Goal: Navigation & Orientation: Go to known website

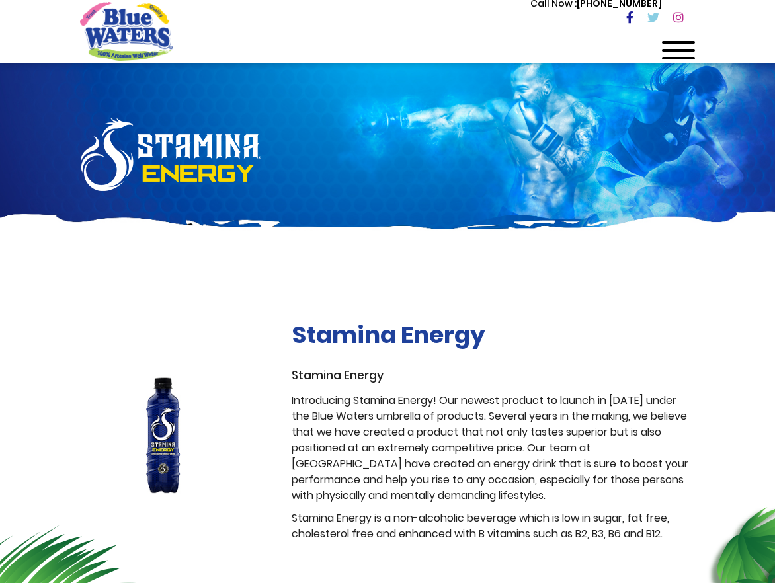
click at [678, 55] on div at bounding box center [678, 54] width 33 height 26
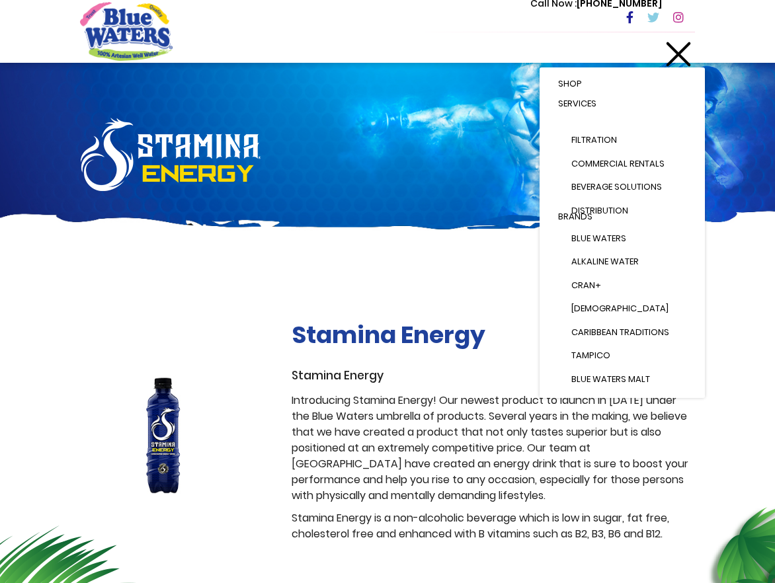
click at [576, 85] on span "Shop" at bounding box center [570, 83] width 24 height 13
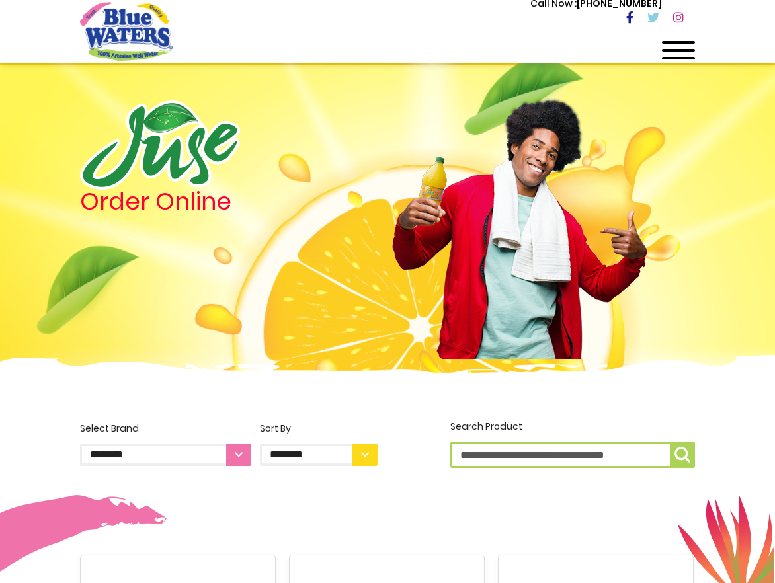
click at [122, 30] on img "store logo" at bounding box center [126, 31] width 93 height 58
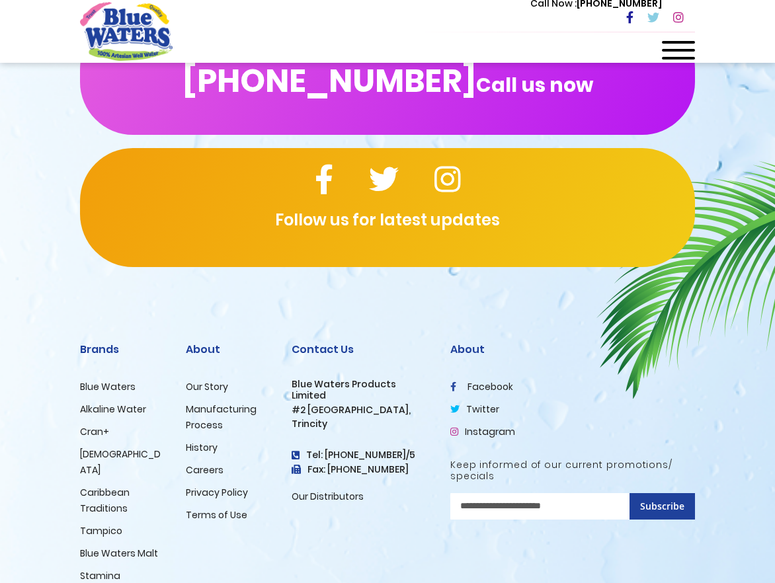
scroll to position [2245, 0]
